Goal: Task Accomplishment & Management: Use online tool/utility

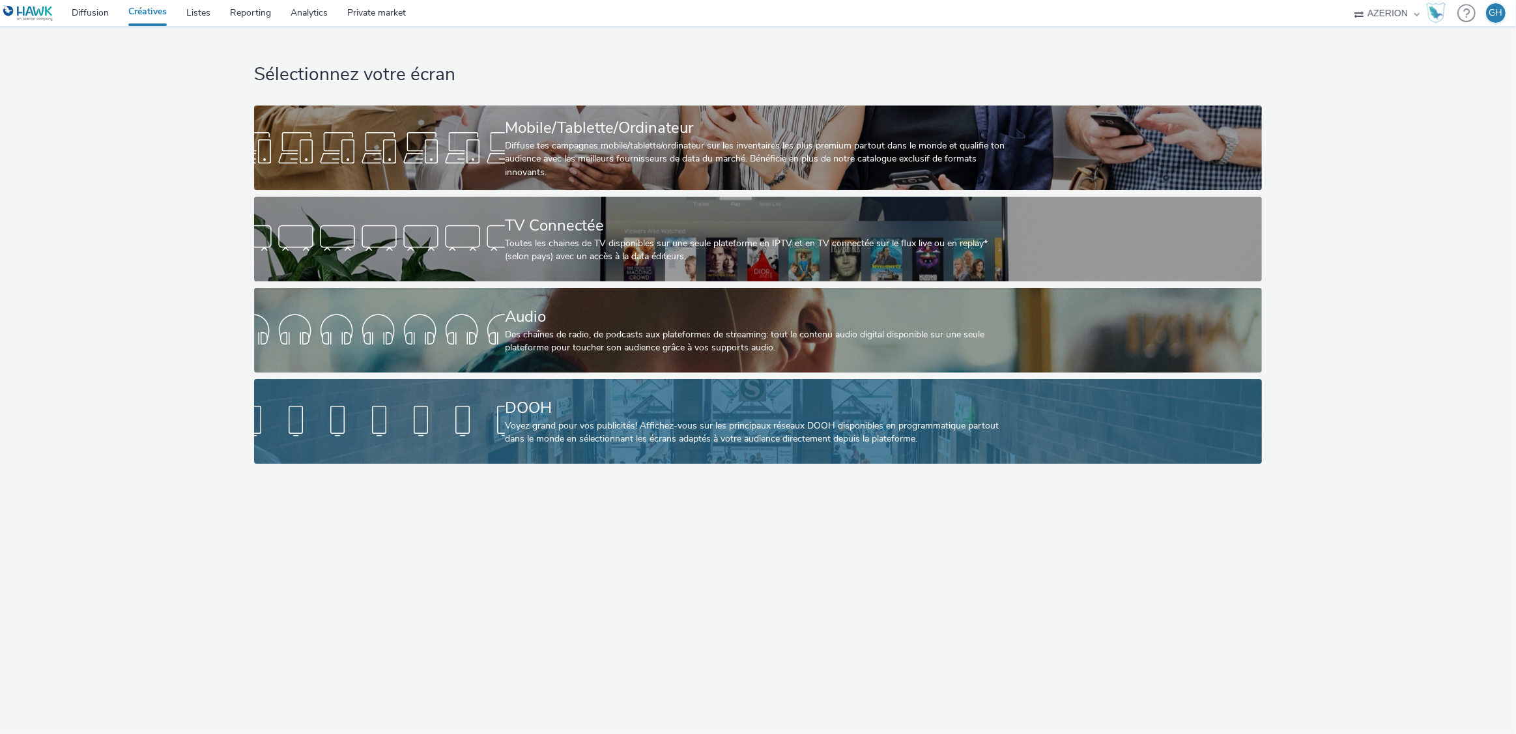
click at [354, 414] on div at bounding box center [379, 422] width 251 height 42
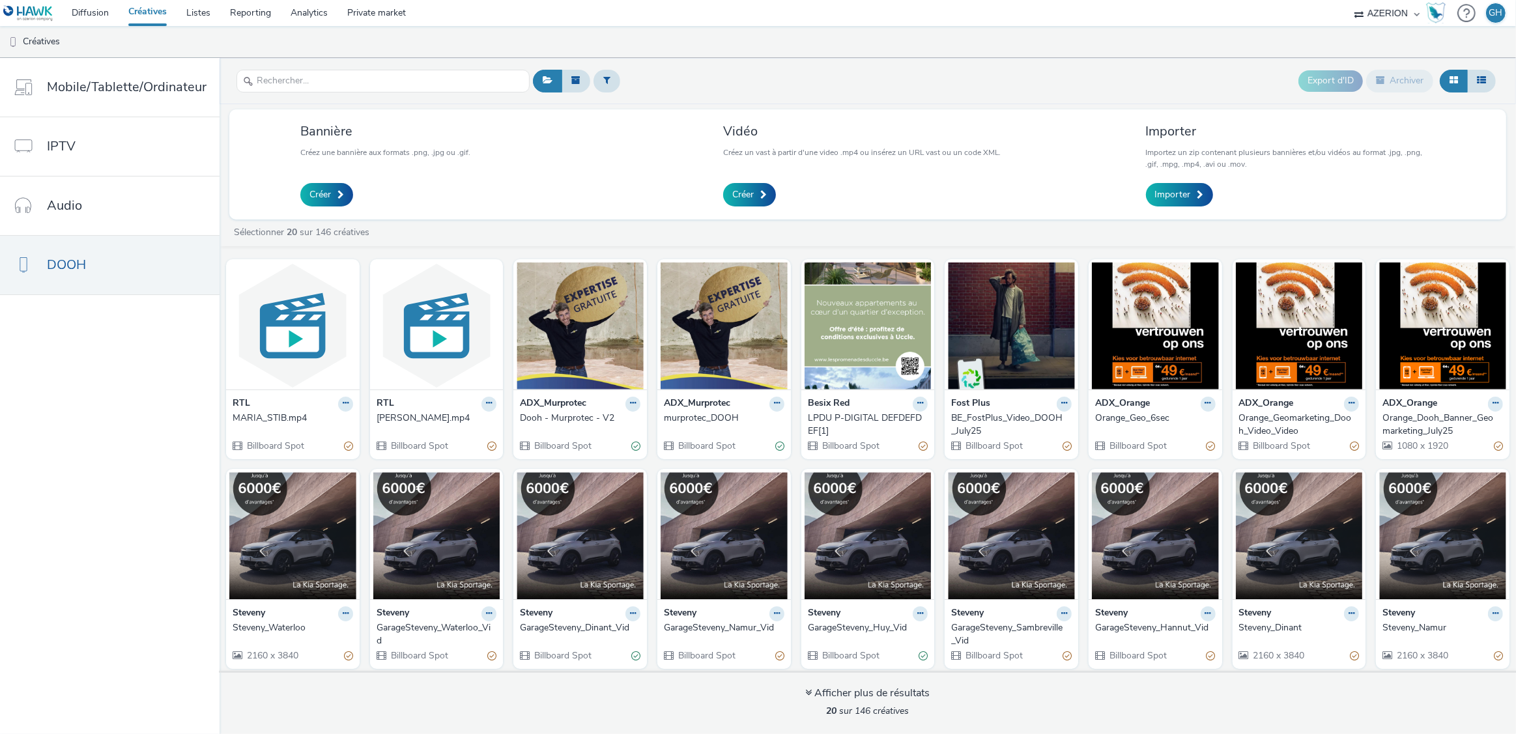
click at [400, 421] on div "[PERSON_NAME].mp4" at bounding box center [434, 418] width 115 height 13
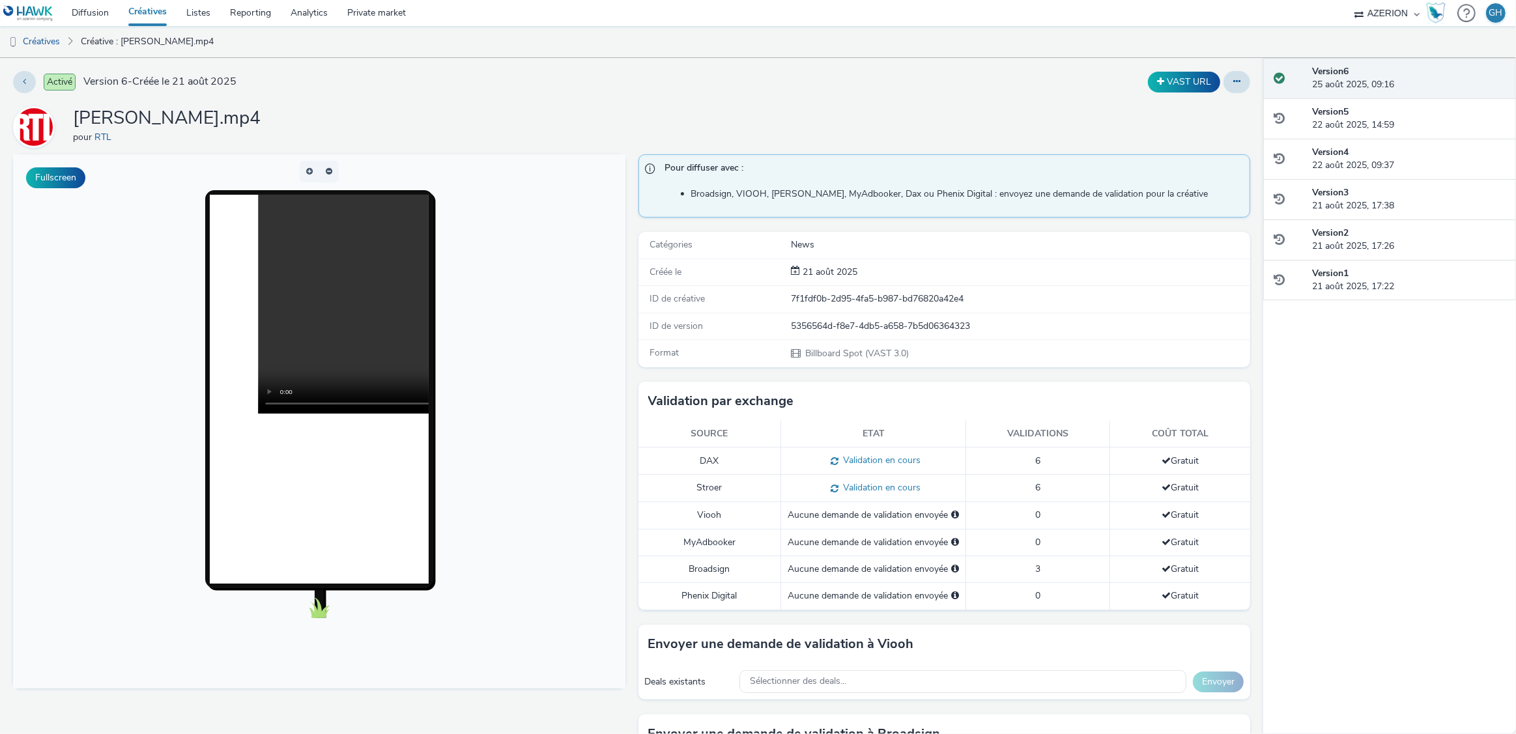
click at [865, 327] on div "5356564d-f8e7-4db5-a658-7b5d06364323" at bounding box center [1020, 326] width 458 height 13
copy div "5356564d-f8e7-4db5-a658-7b5d06364323"
click at [41, 43] on link "Créatives" at bounding box center [33, 41] width 66 height 31
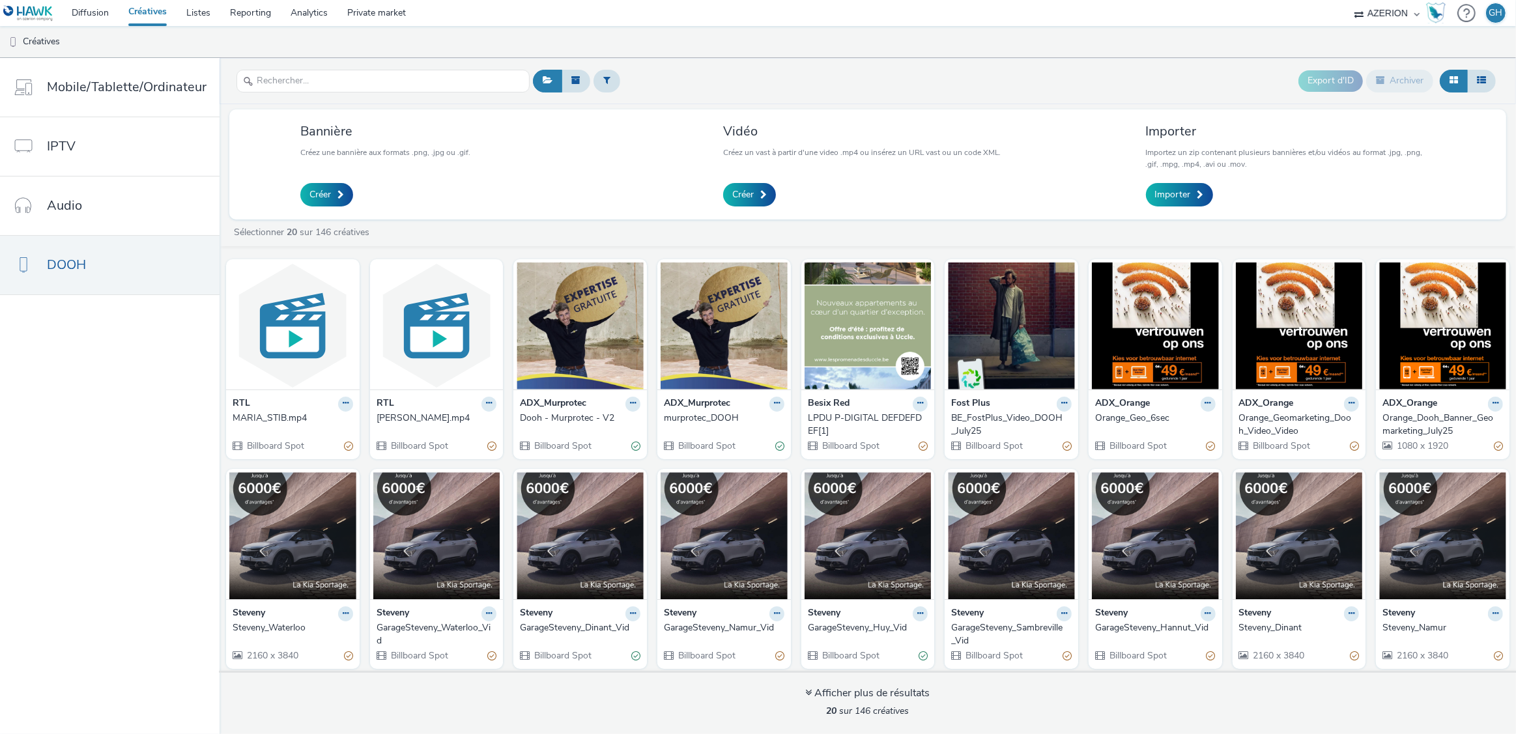
click at [268, 418] on div "MARIA_STIB.mp4" at bounding box center [290, 418] width 115 height 13
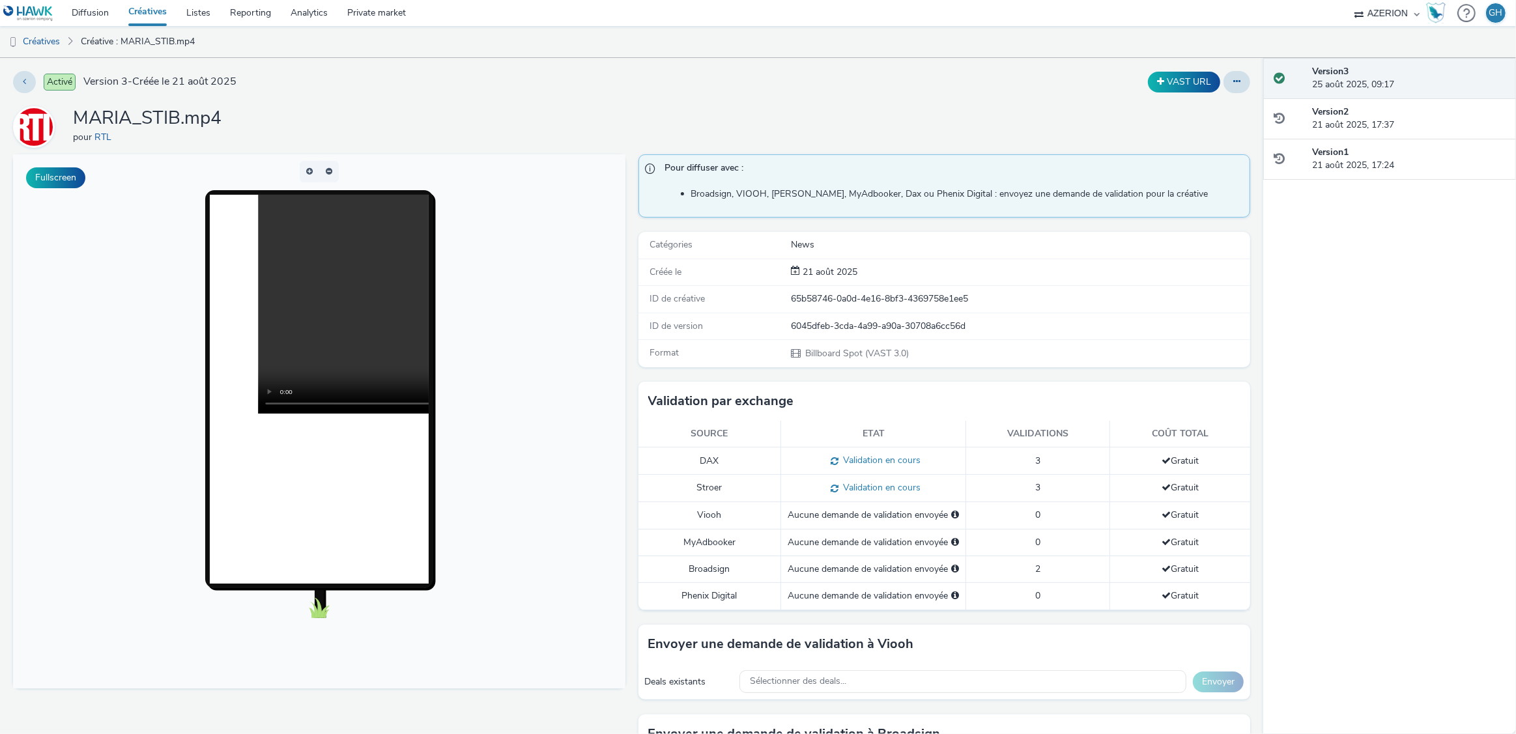
click at [913, 327] on div "6045dfeb-3cda-4a99-a90a-30708a6cc56d" at bounding box center [1020, 326] width 458 height 13
copy div "6045dfeb-3cda-4a99-a90a-30708a6cc56d"
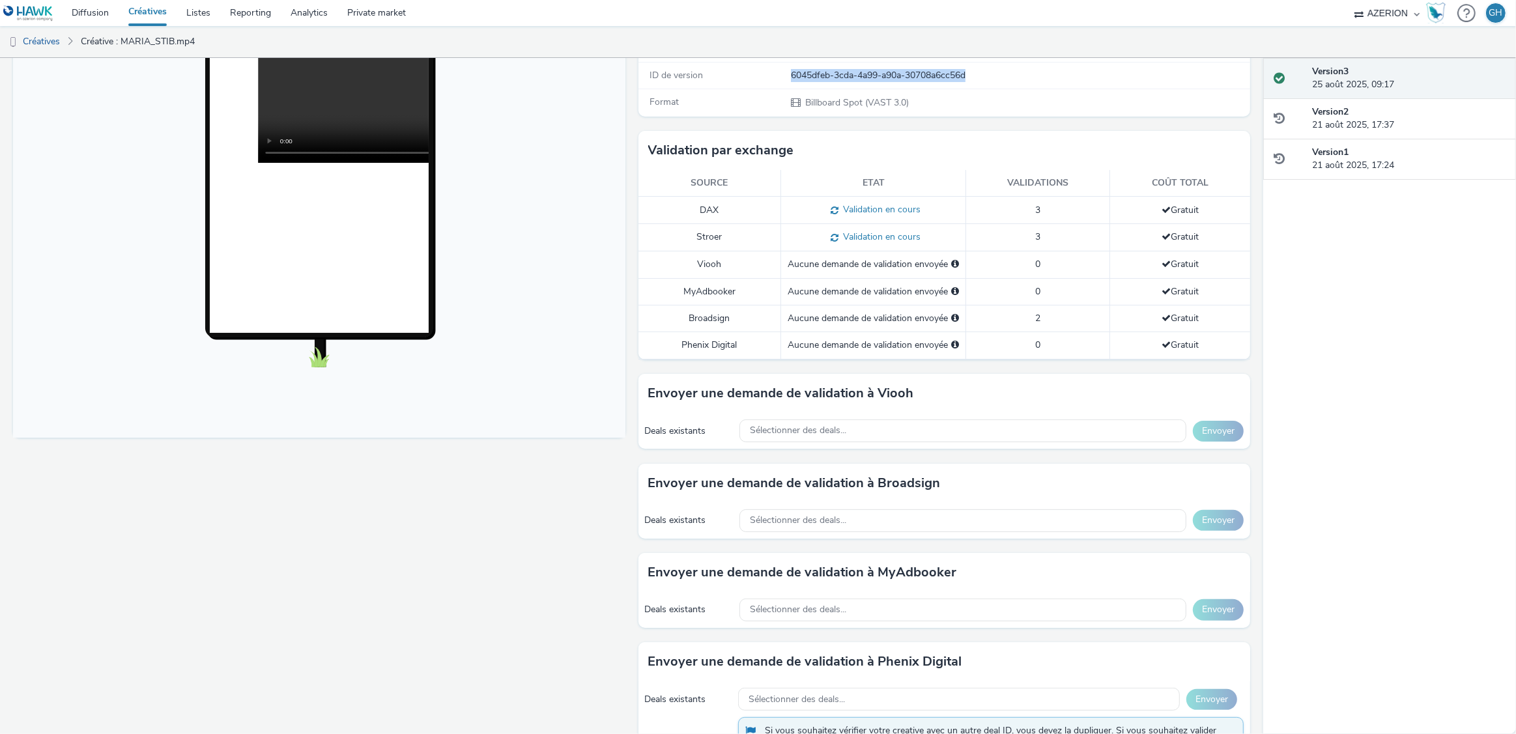
scroll to position [281, 0]
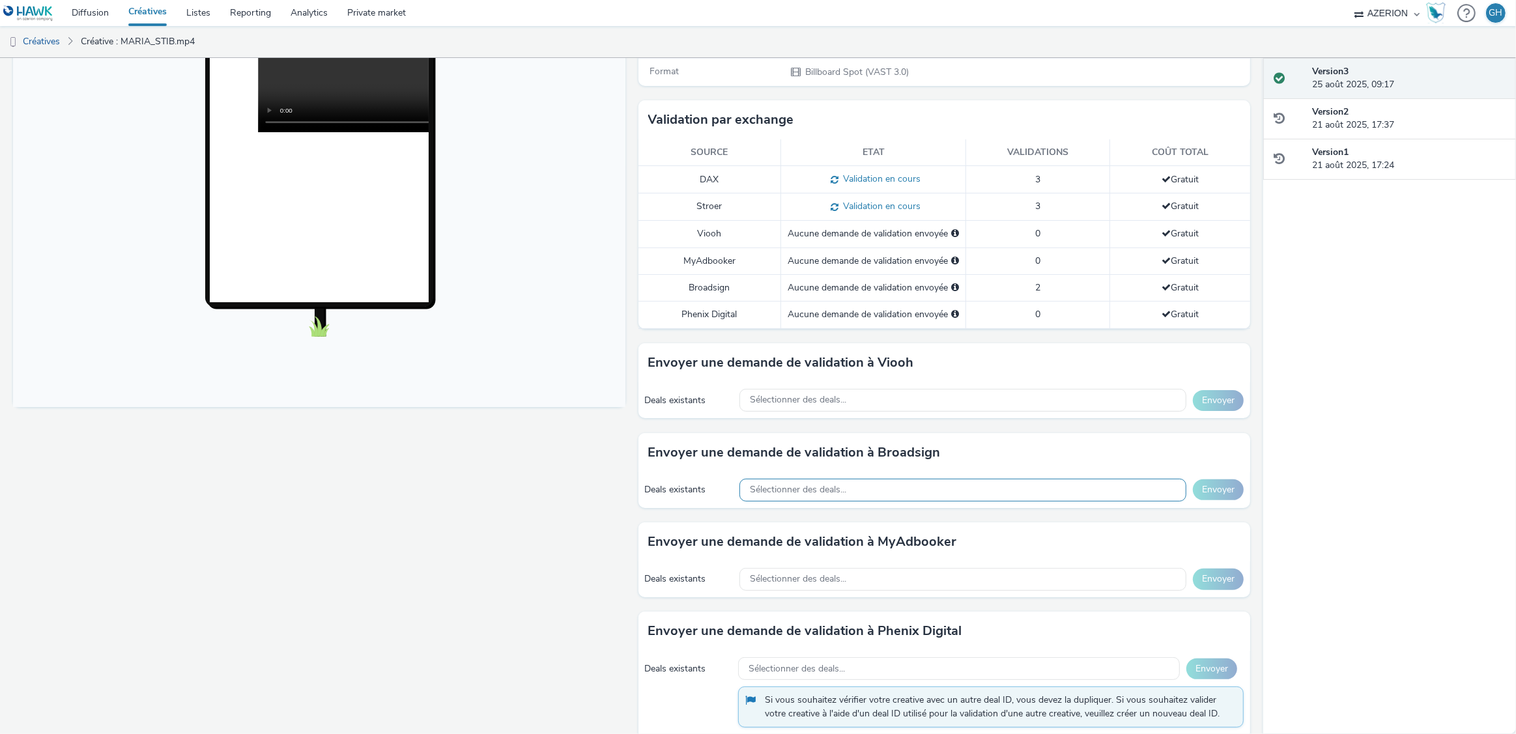
click at [839, 491] on span "Sélectionner des deals..." at bounding box center [798, 490] width 96 height 11
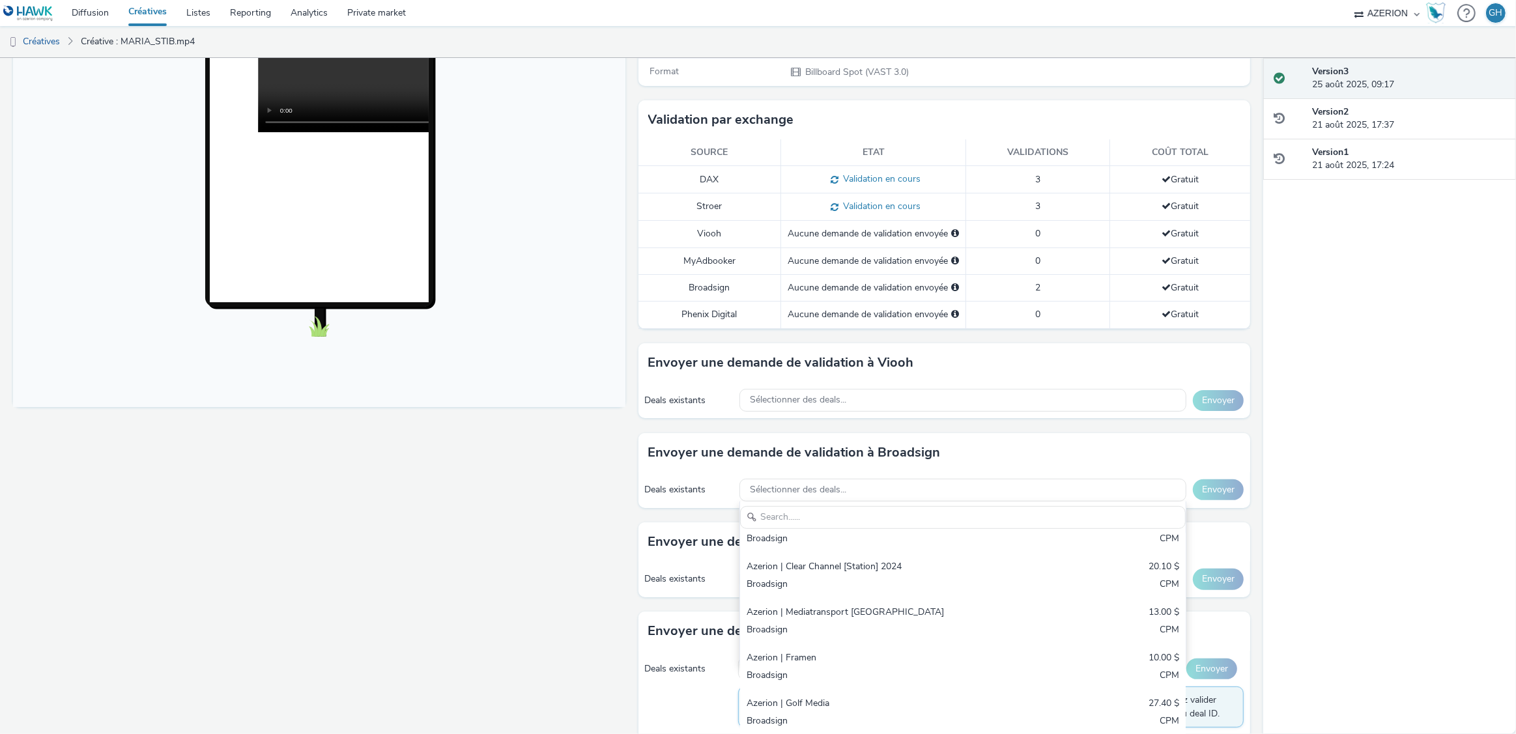
scroll to position [257, 0]
click at [480, 550] on div "Fullscreen" at bounding box center [322, 415] width 619 height 1085
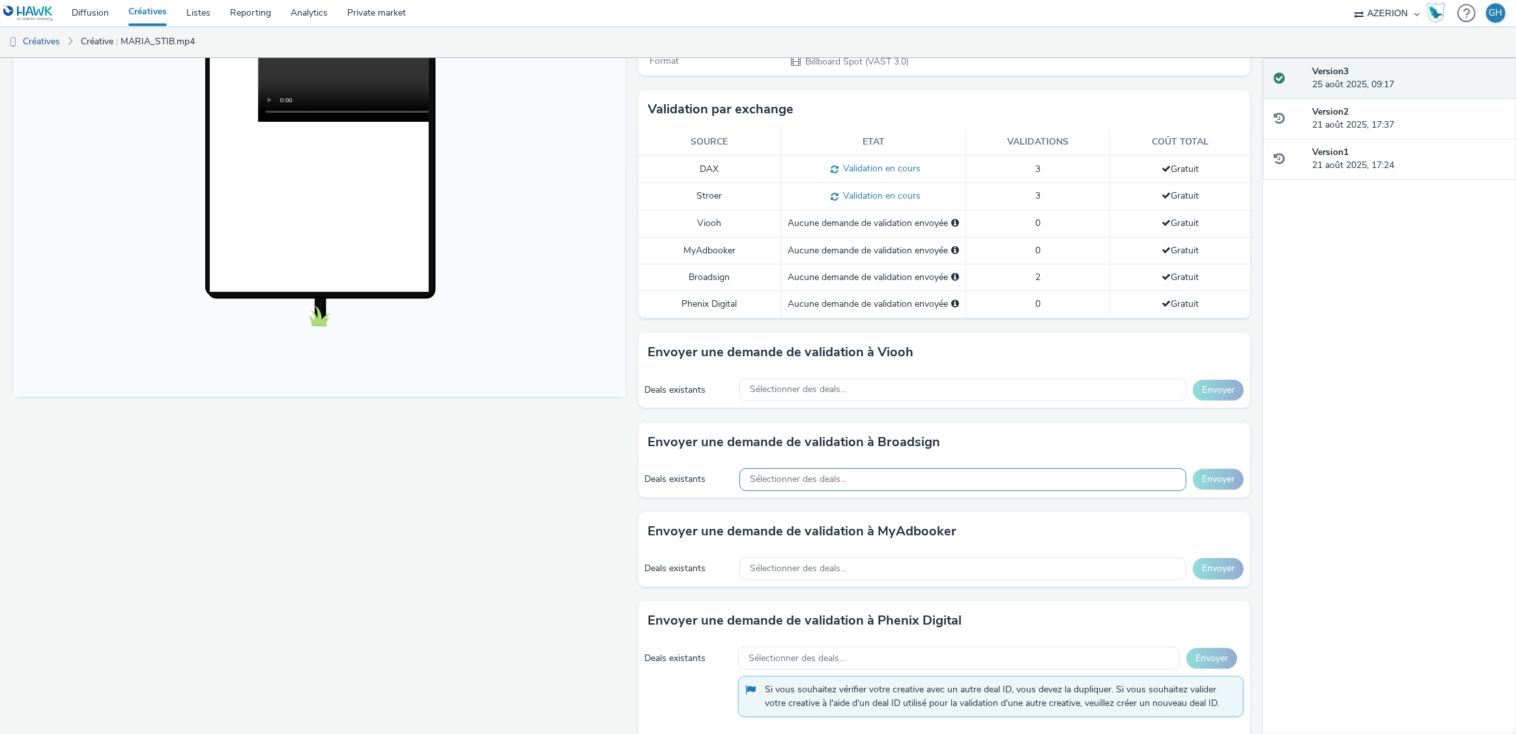
scroll to position [290, 0]
click at [904, 481] on div "Sélectionner des deals..." at bounding box center [962, 481] width 447 height 23
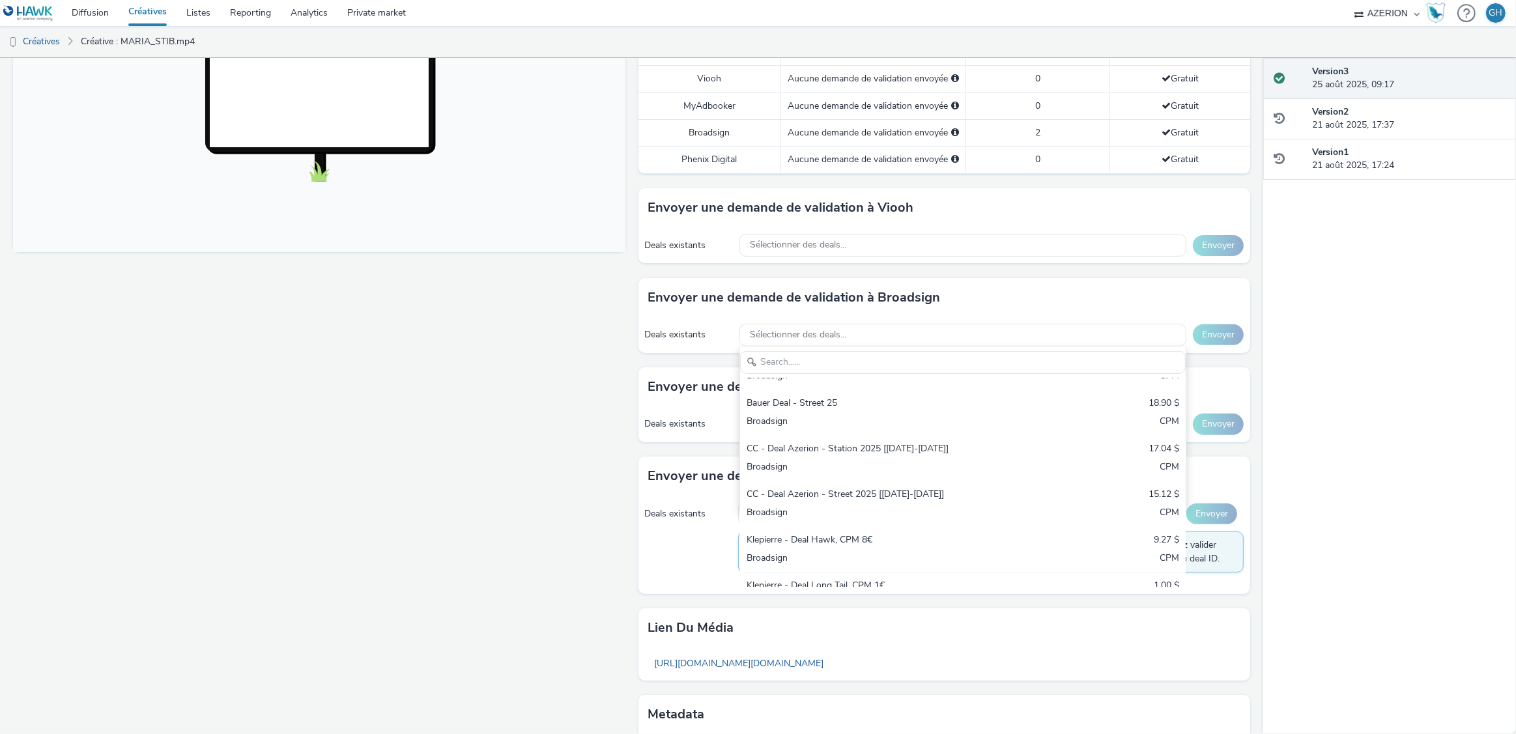
scroll to position [874, 0]
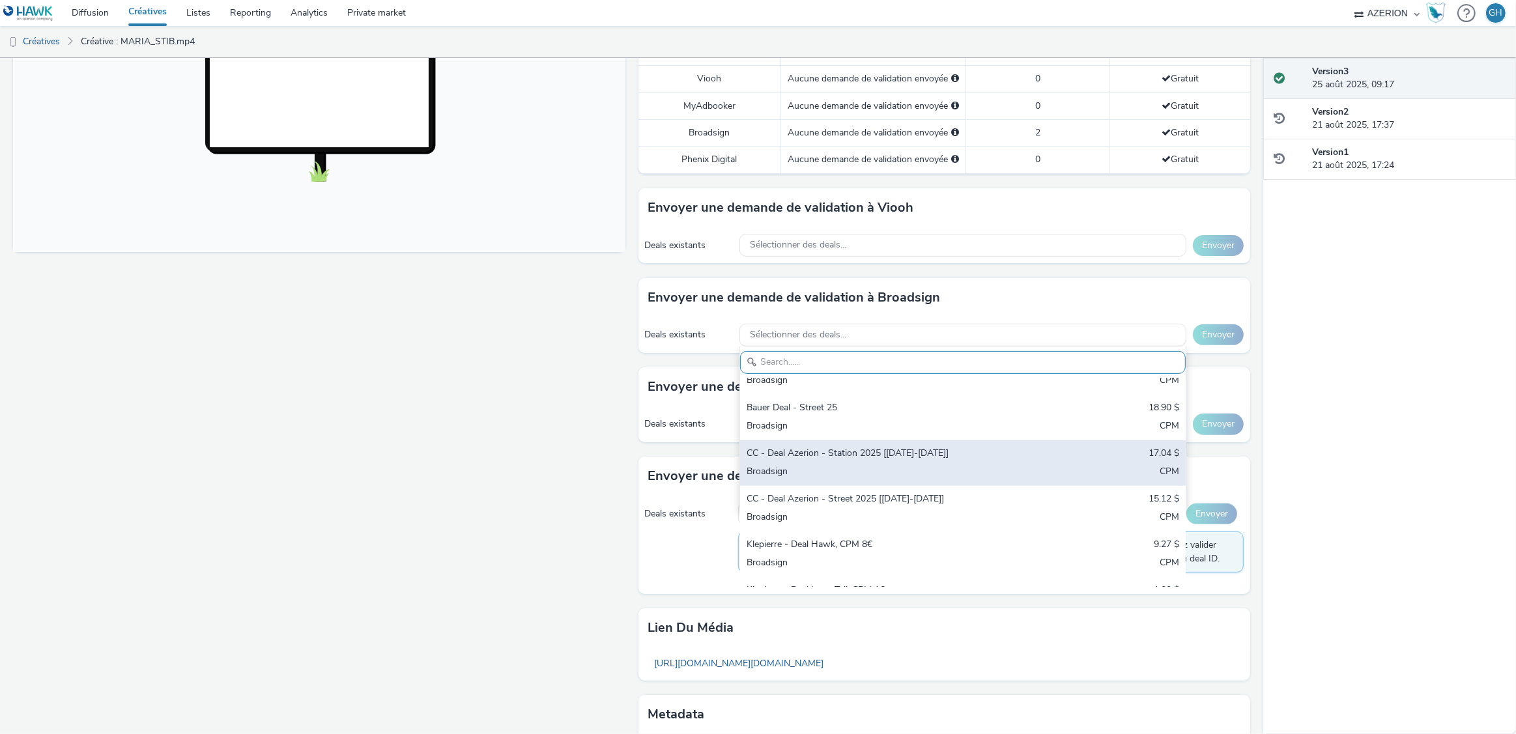
click at [893, 447] on div "CC - Deal Azerion - Station 2025 [July25-Sept25]" at bounding box center [890, 454] width 287 height 15
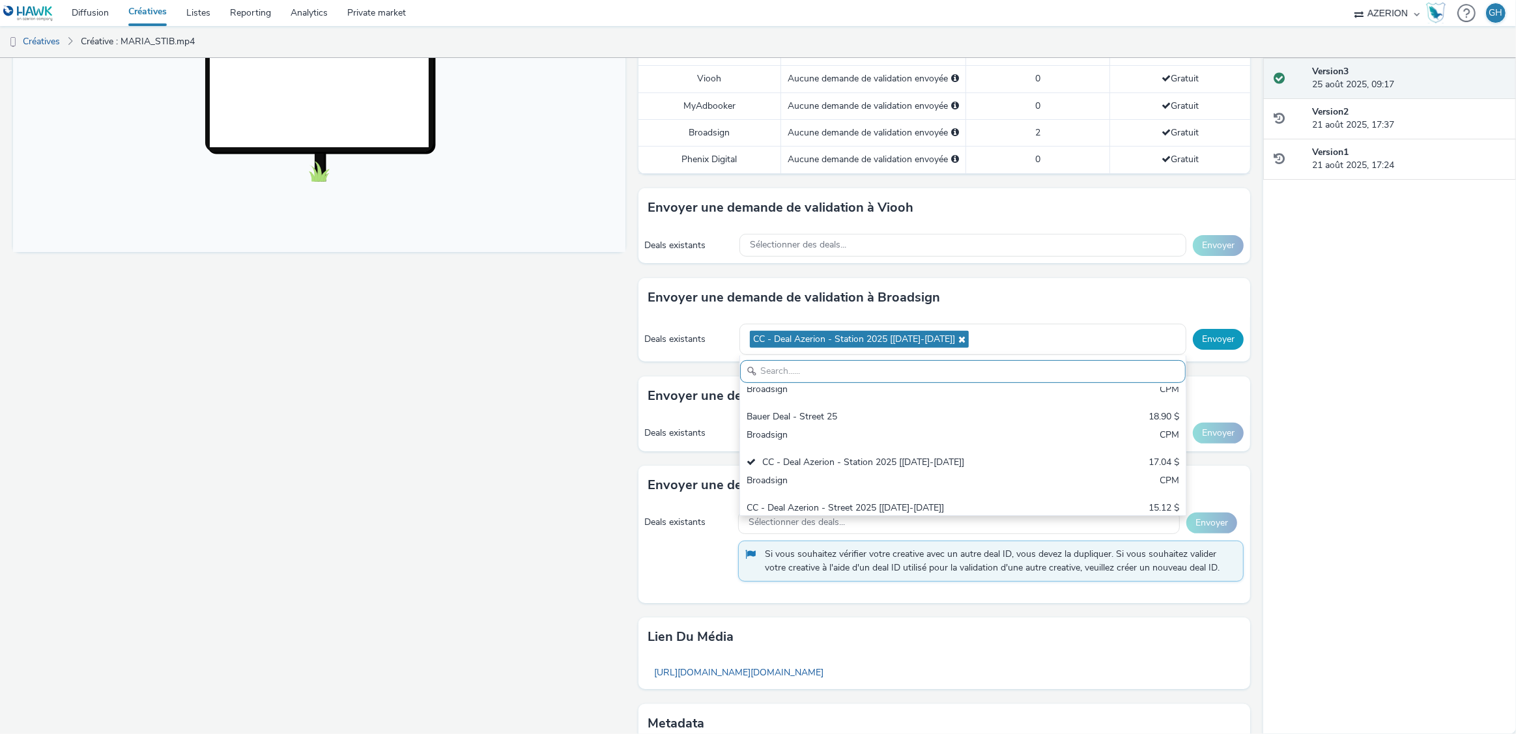
click at [1220, 343] on button "Envoyer" at bounding box center [1218, 339] width 51 height 21
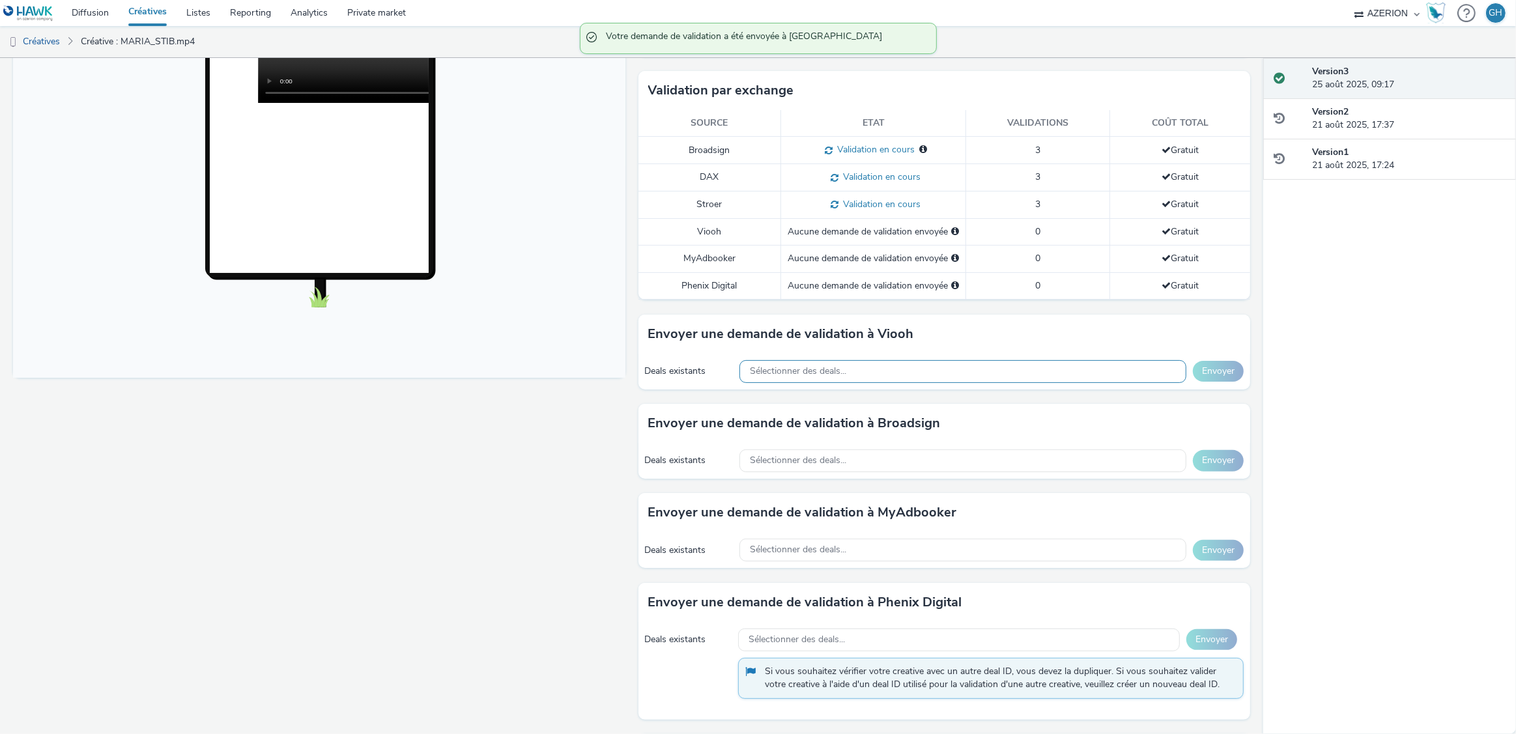
scroll to position [308, 0]
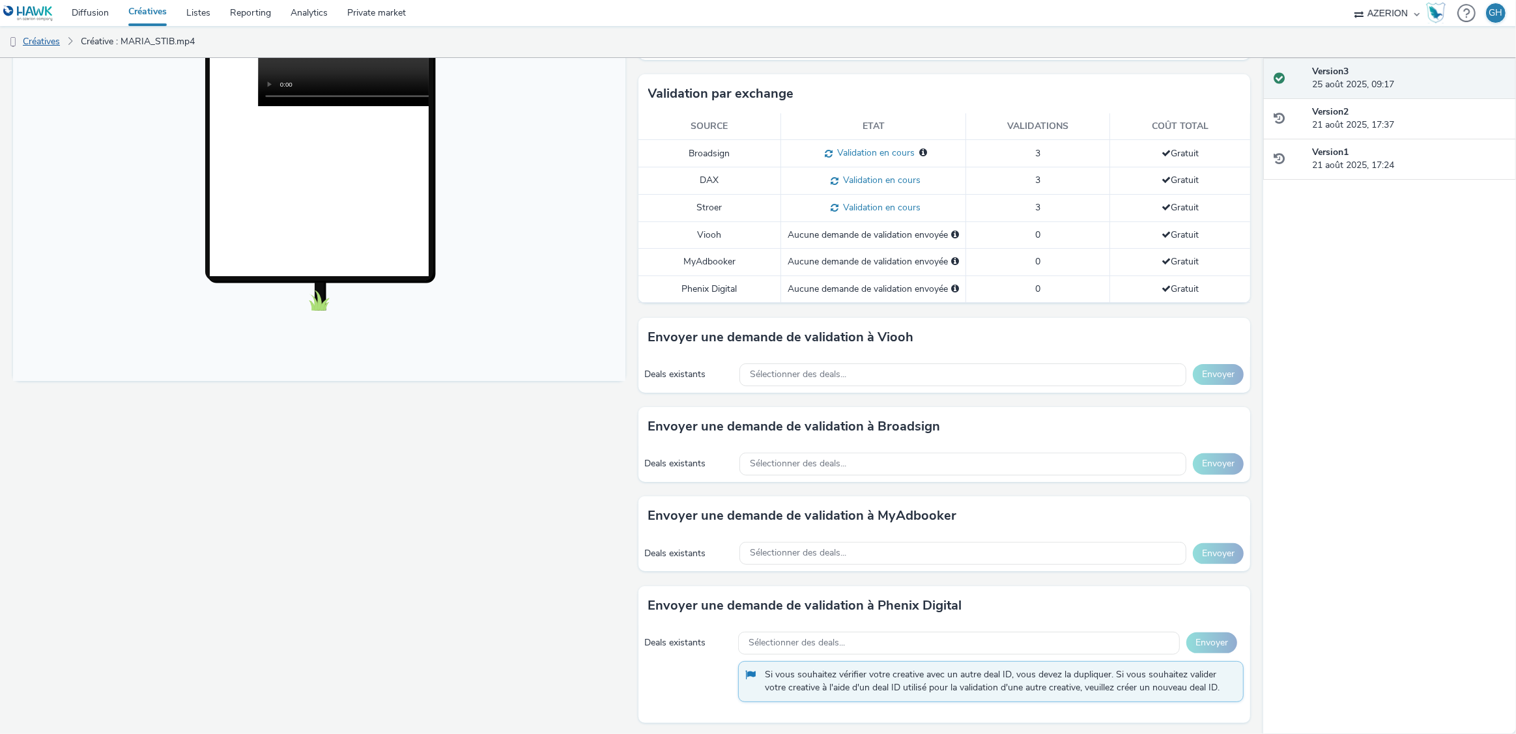
click at [53, 39] on link "Créatives" at bounding box center [33, 41] width 66 height 31
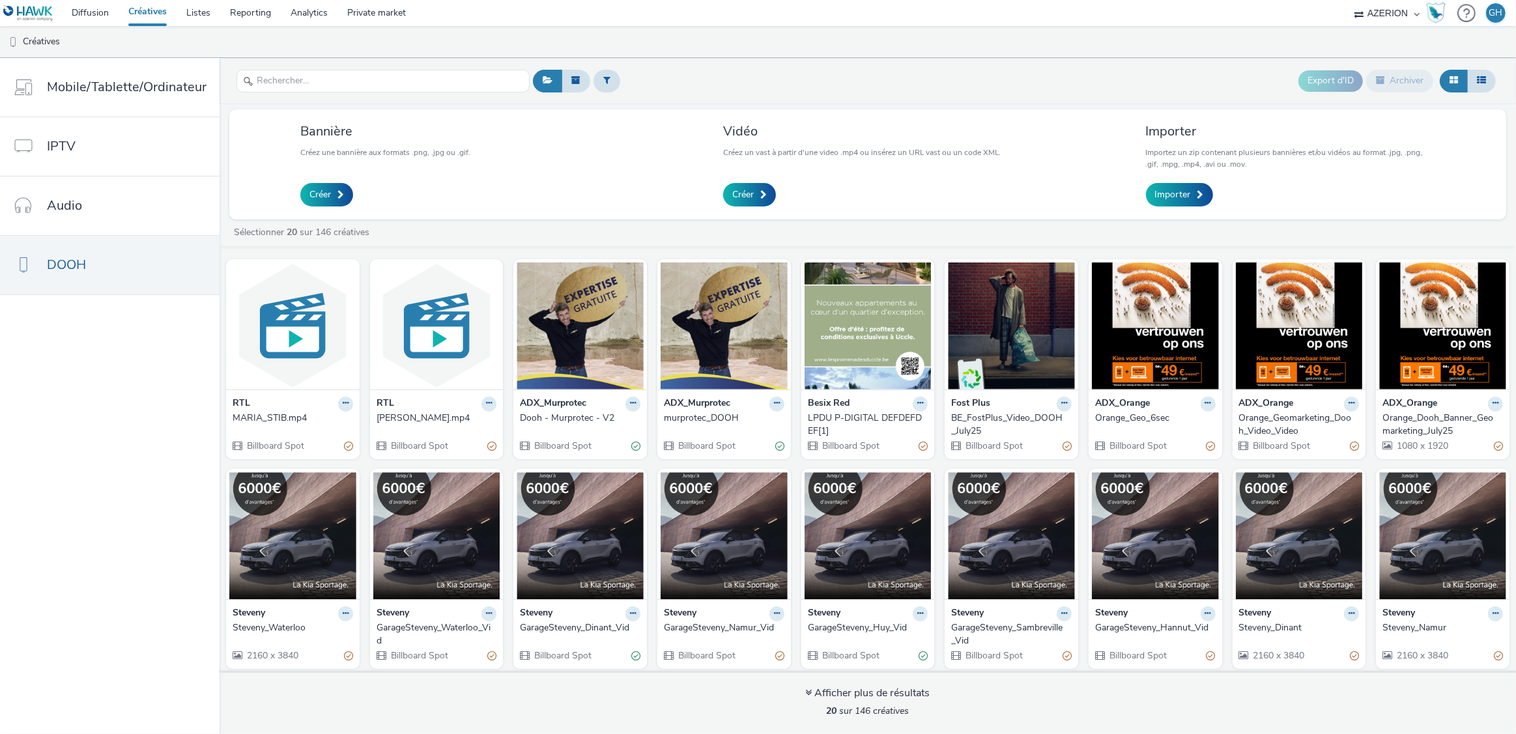
click at [409, 412] on div "[PERSON_NAME].mp4" at bounding box center [434, 418] width 115 height 13
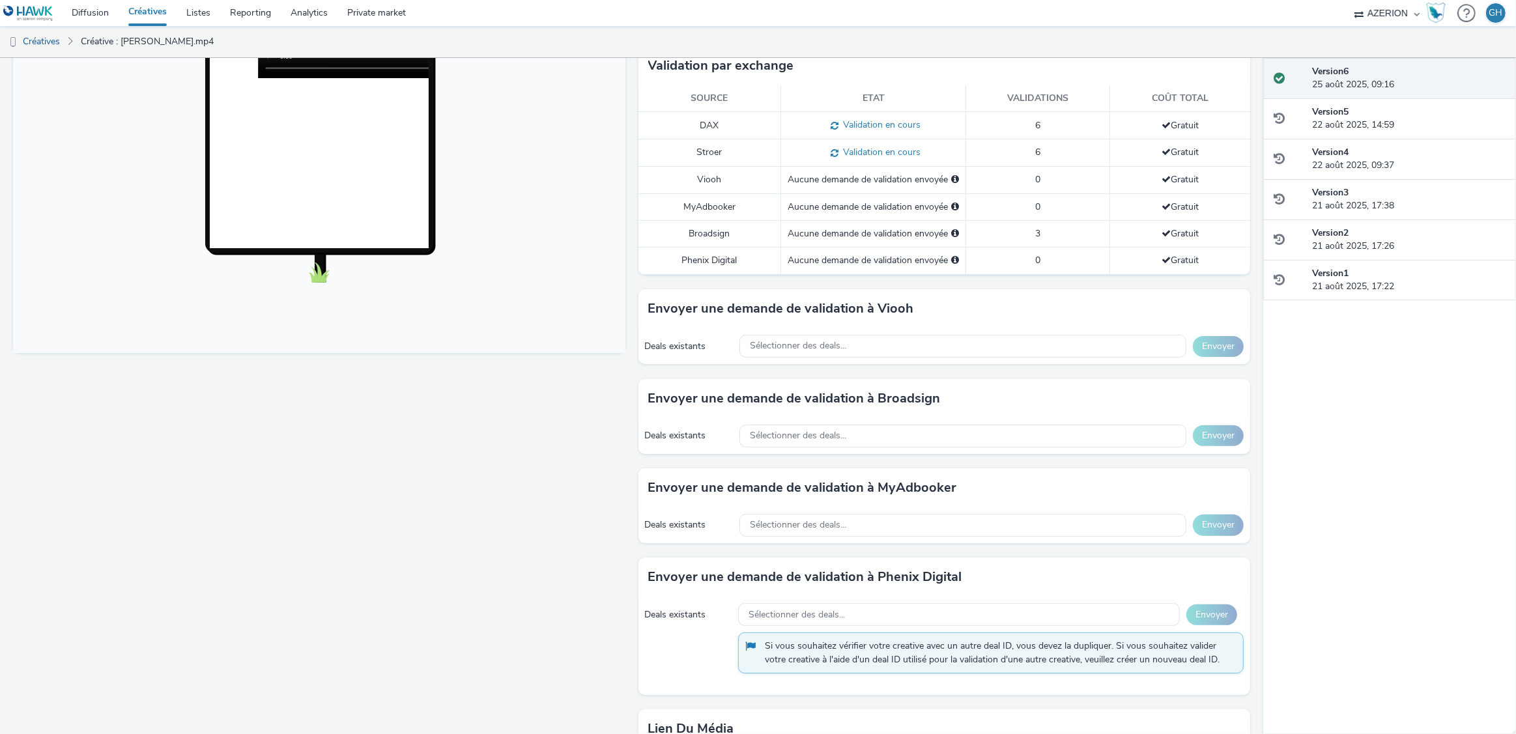
scroll to position [335, 0]
click at [881, 425] on div "Sélectionner des deals..." at bounding box center [962, 436] width 447 height 23
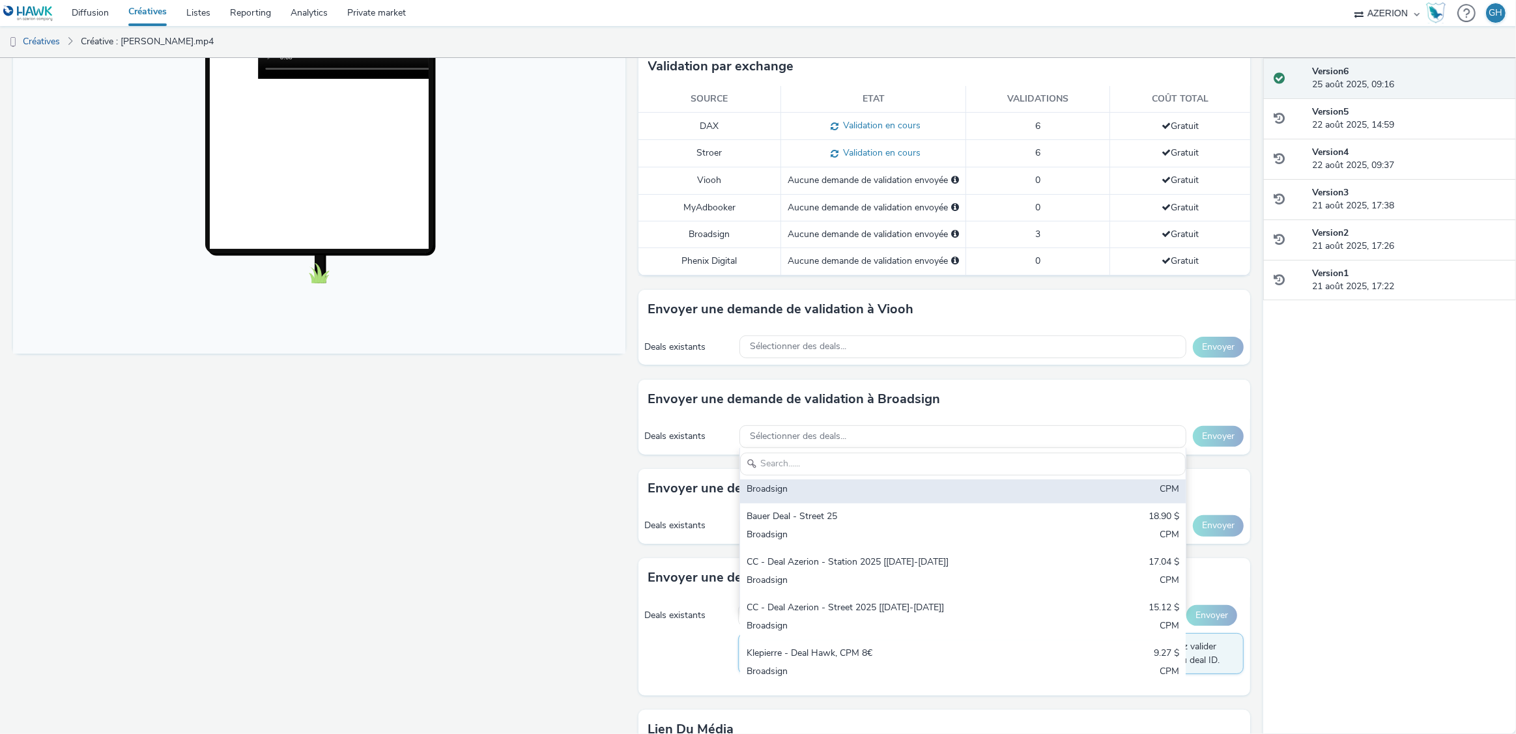
scroll to position [883, 0]
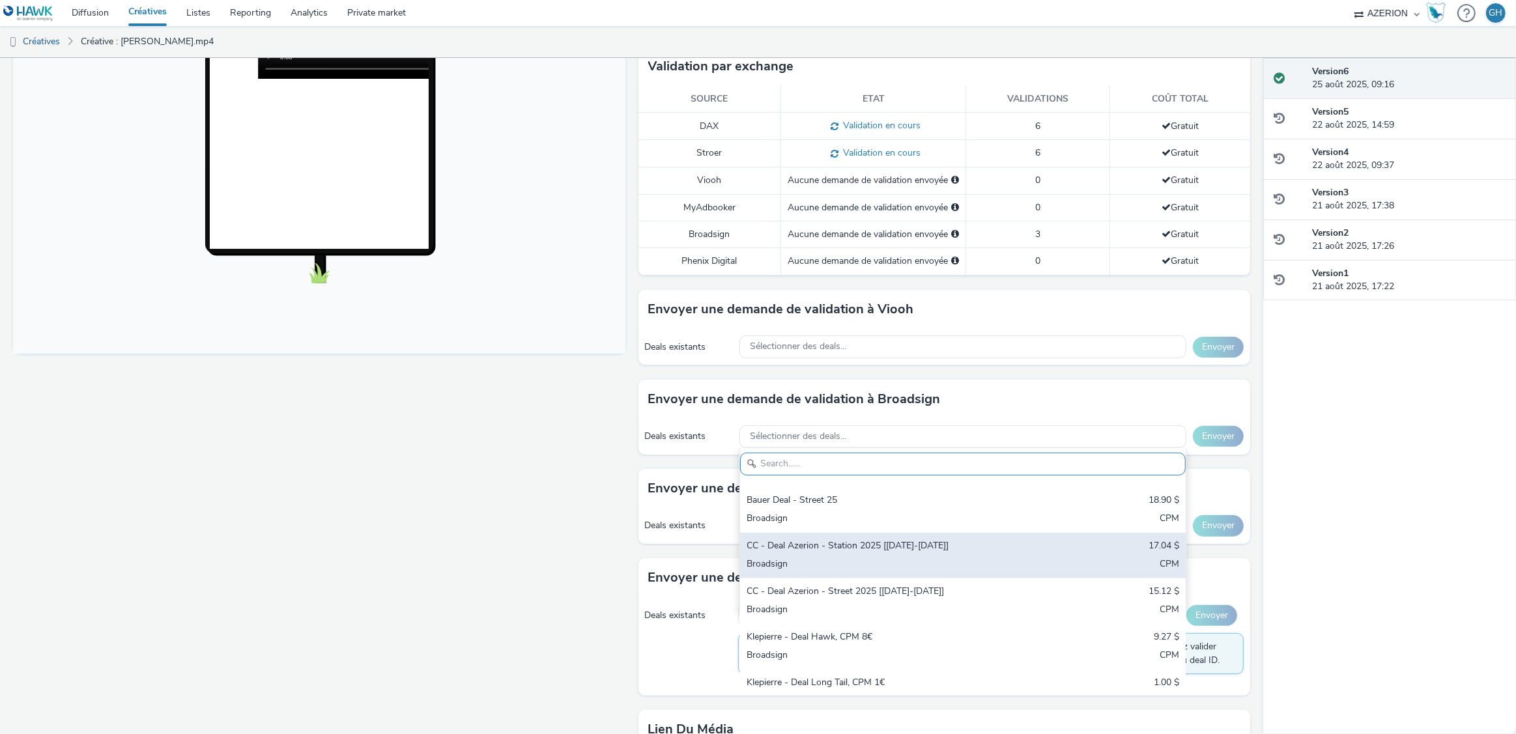
click at [904, 539] on div "CC - Deal Azerion - Station 2025 [July25-Sept25]" at bounding box center [890, 546] width 287 height 15
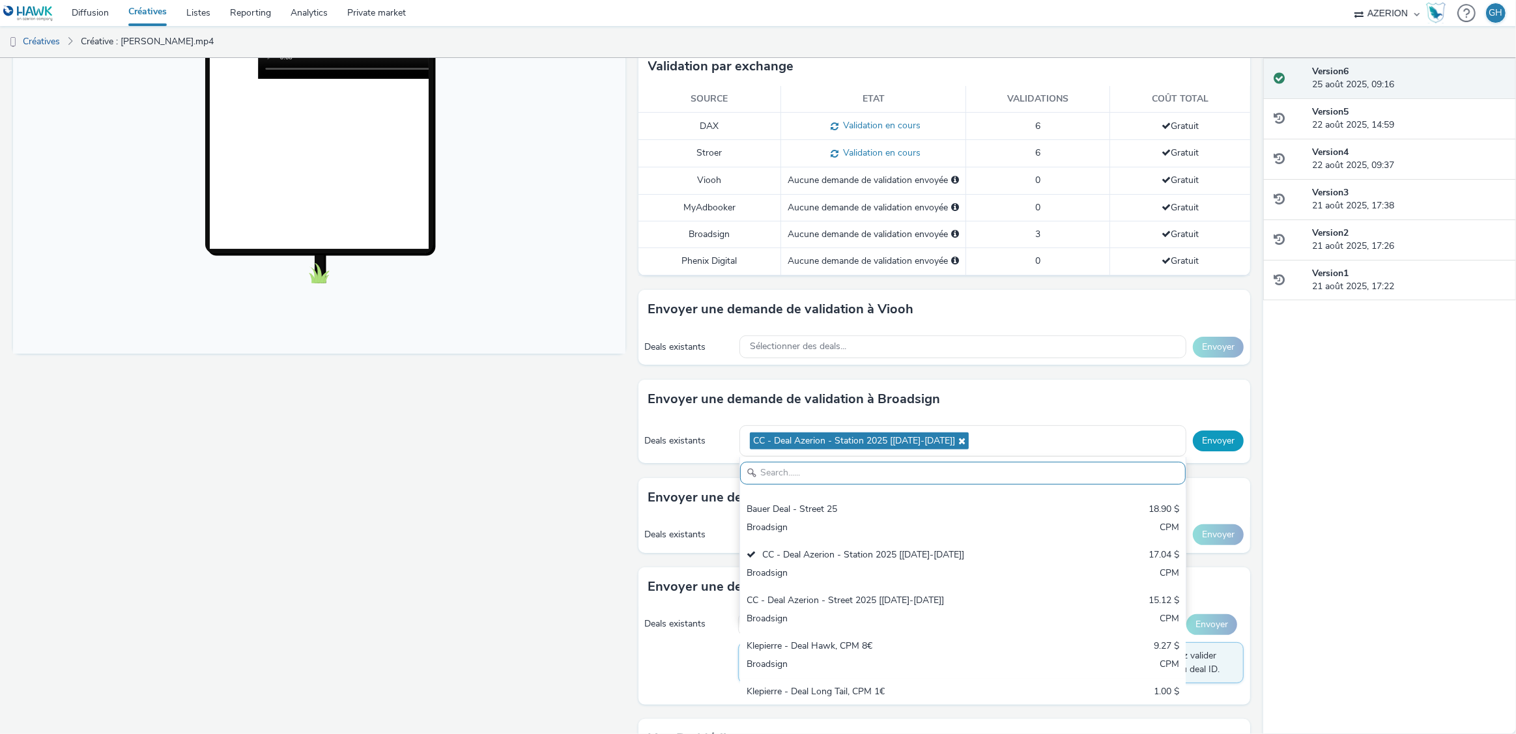
click at [1199, 438] on button "Envoyer" at bounding box center [1218, 441] width 51 height 21
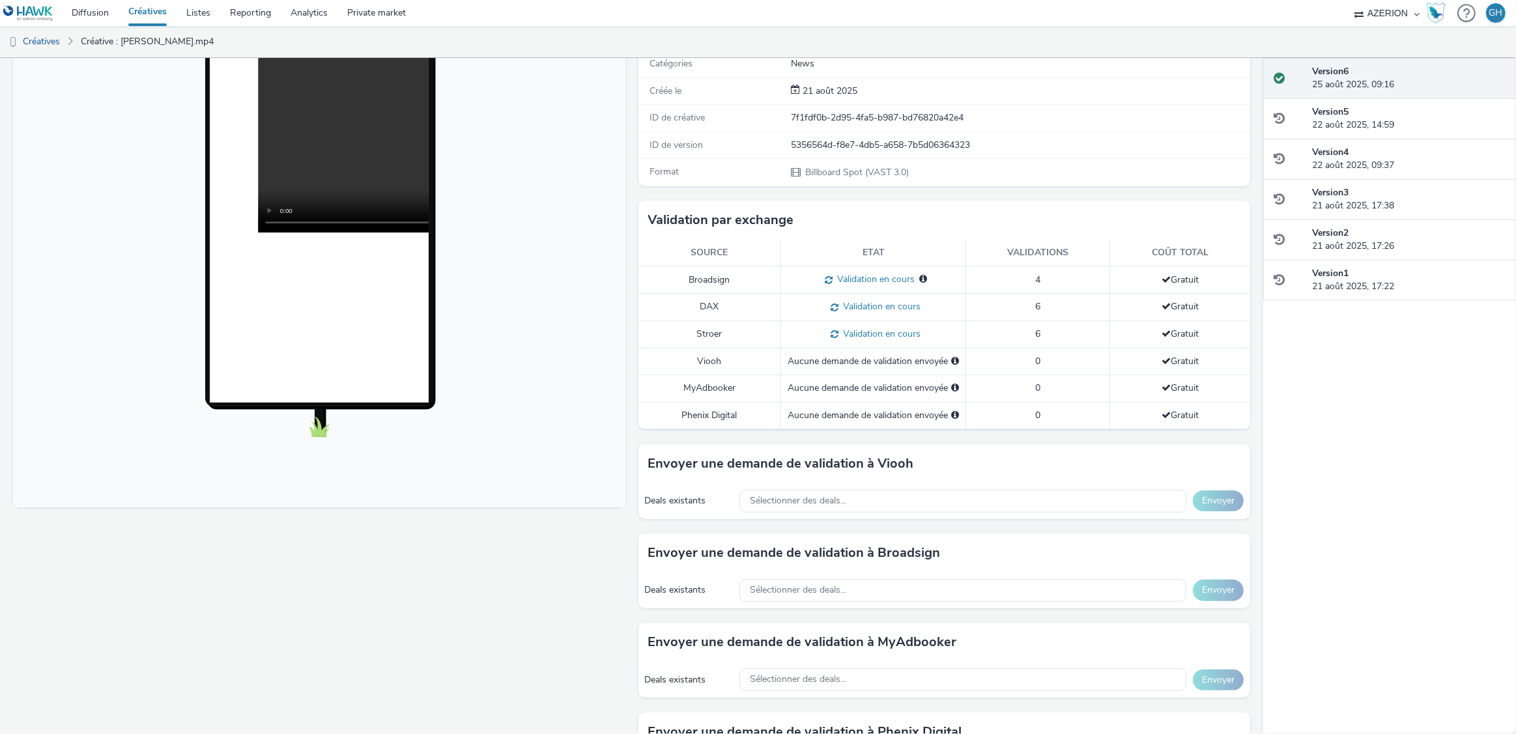
scroll to position [181, 0]
